Goal: Task Accomplishment & Management: Use online tool/utility

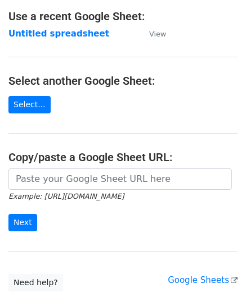
scroll to position [147, 0]
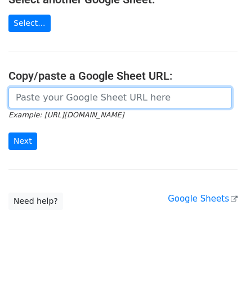
click at [48, 95] on input "url" at bounding box center [119, 97] width 223 height 21
paste input "https://docs.google.com/spreadsheets/d/1vbOoCaUBUKJ04inVy4wKy8UlMtJ5BzeNUbyxaOO…"
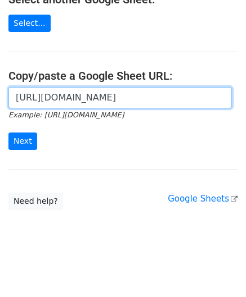
scroll to position [0, 250]
type input "https://docs.google.com/spreadsheets/d/1vbOoCaUBUKJ04inVy4wKy8UlMtJ5BzeNUbyxaOO…"
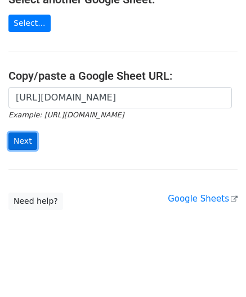
click at [24, 138] on input "Next" at bounding box center [22, 141] width 29 height 17
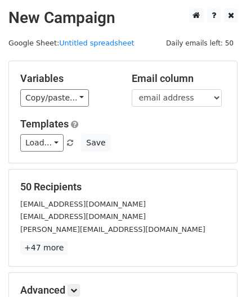
scroll to position [137, 0]
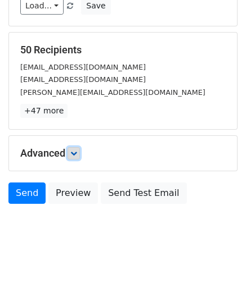
click at [74, 152] on icon at bounding box center [73, 153] width 7 height 7
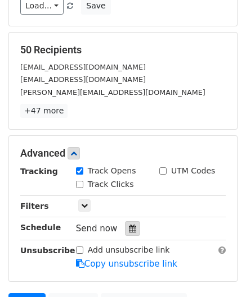
click at [133, 228] on div at bounding box center [132, 228] width 15 height 15
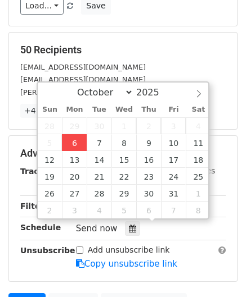
type input "[DATE] 12:00"
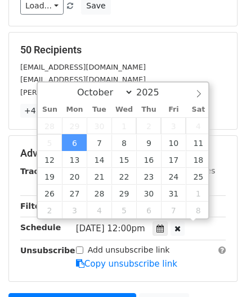
scroll to position [0, 0]
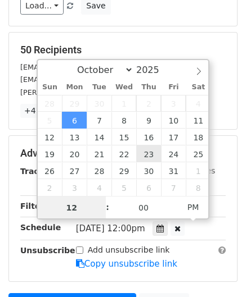
paste input "Hour"
type input "2"
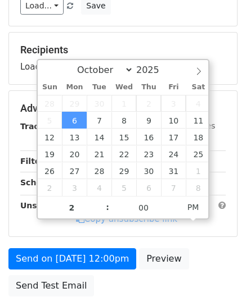
type input "[DATE] 14:00"
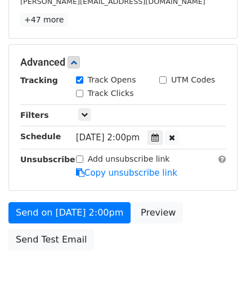
scroll to position [273, 0]
